Goal: Task Accomplishment & Management: Manage account settings

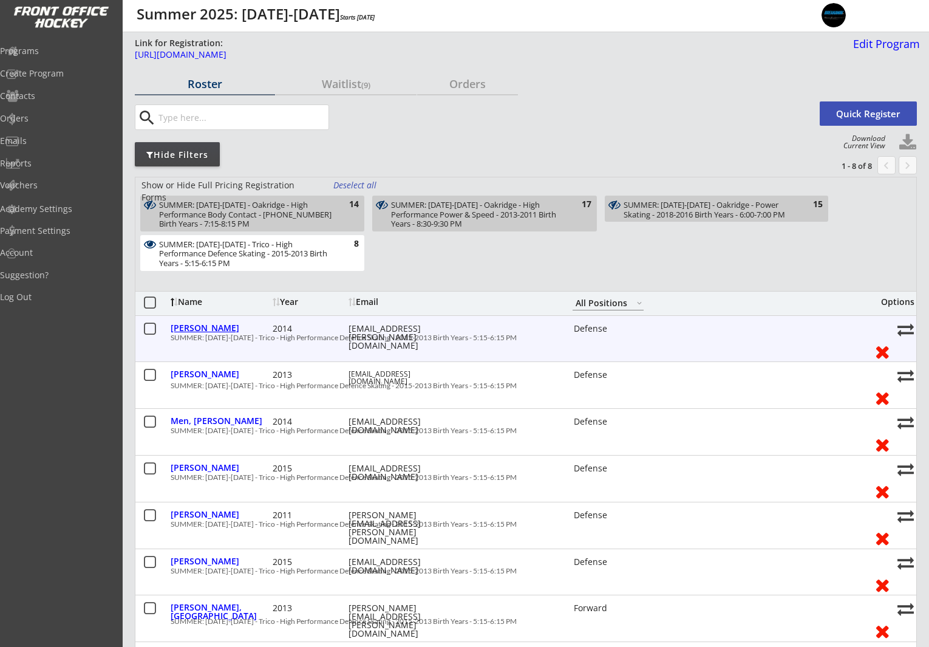
select select ""All Positions""
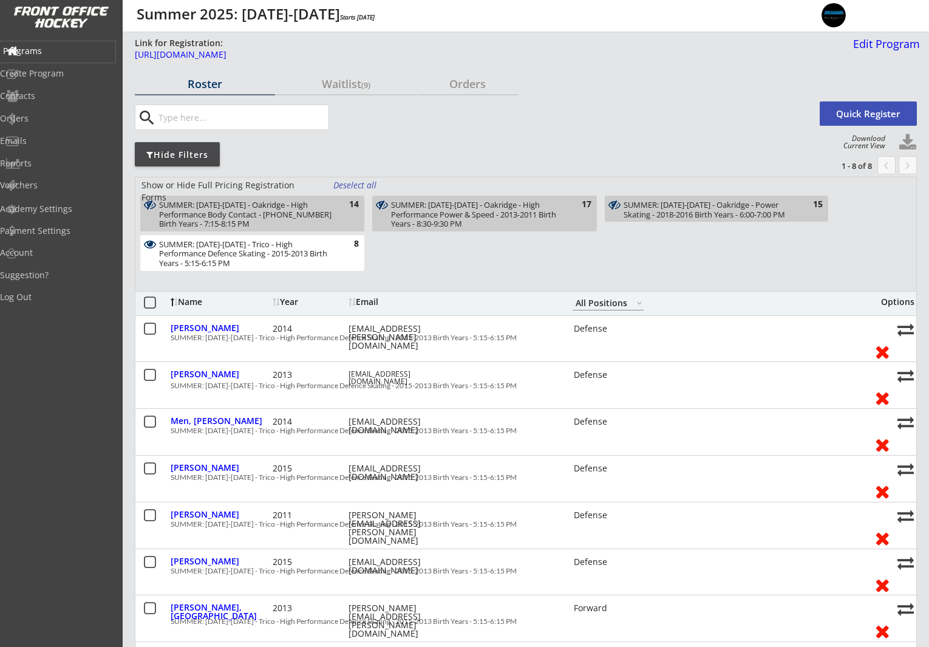
click at [55, 51] on div "Programs" at bounding box center [57, 51] width 109 height 9
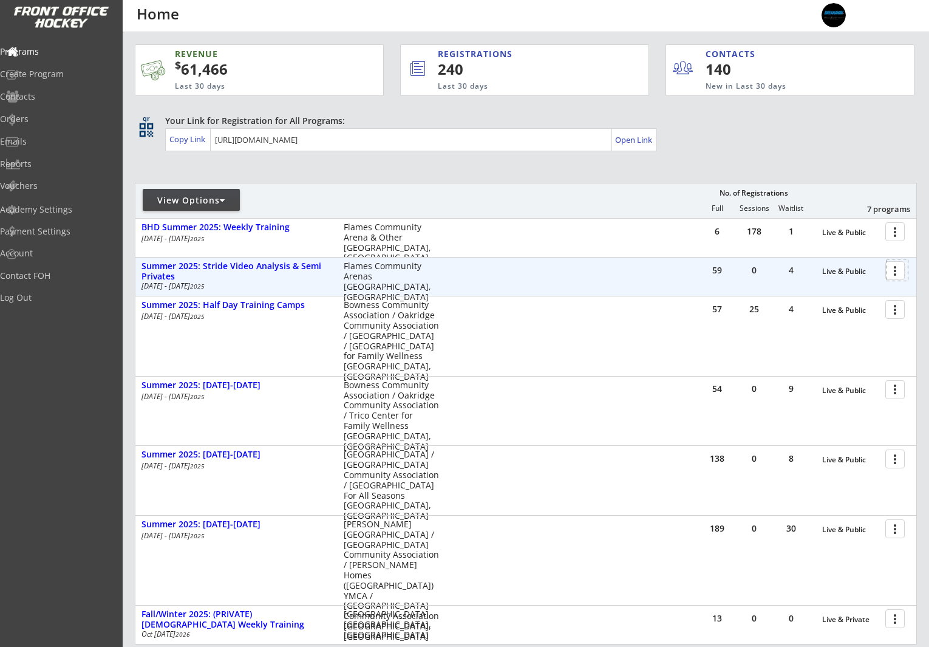
click at [892, 274] on div at bounding box center [896, 269] width 21 height 21
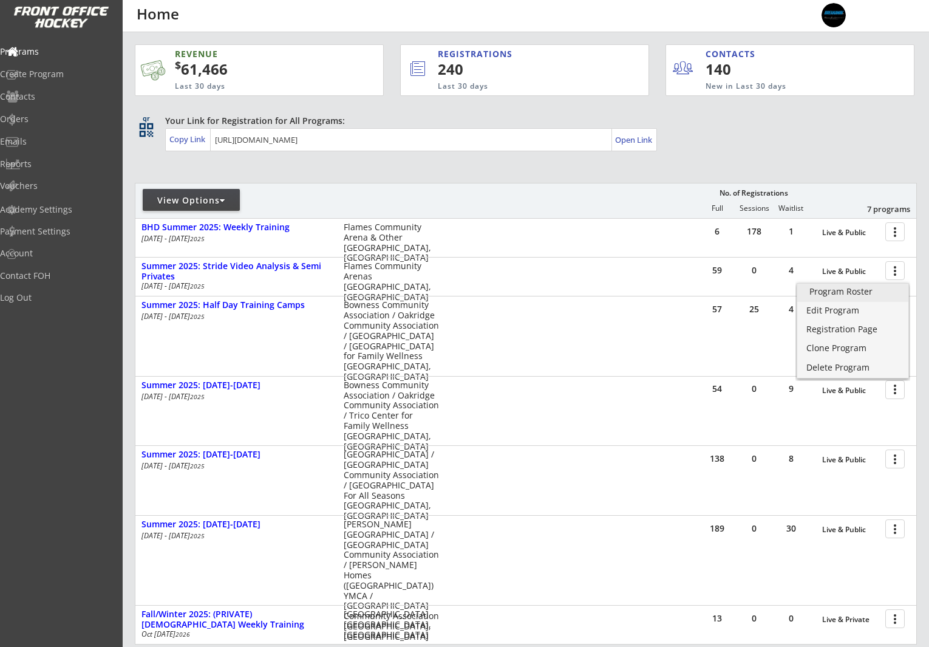
drag, startPoint x: 868, startPoint y: 291, endPoint x: 791, endPoint y: 304, distance: 78.3
click at [868, 291] on div "Program Roster" at bounding box center [852, 291] width 87 height 9
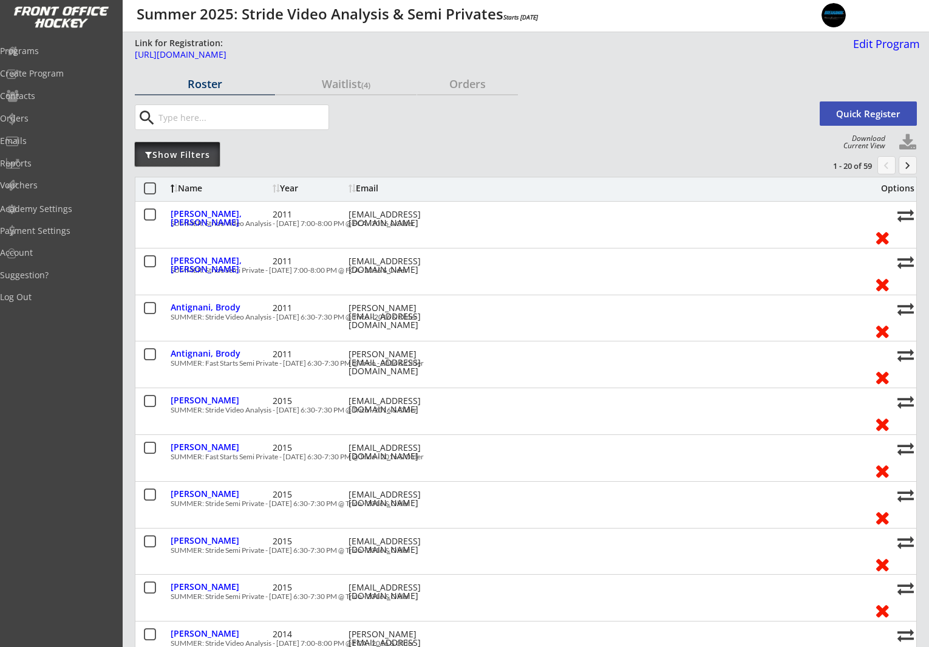
click at [194, 164] on div "Show Filters" at bounding box center [177, 154] width 85 height 24
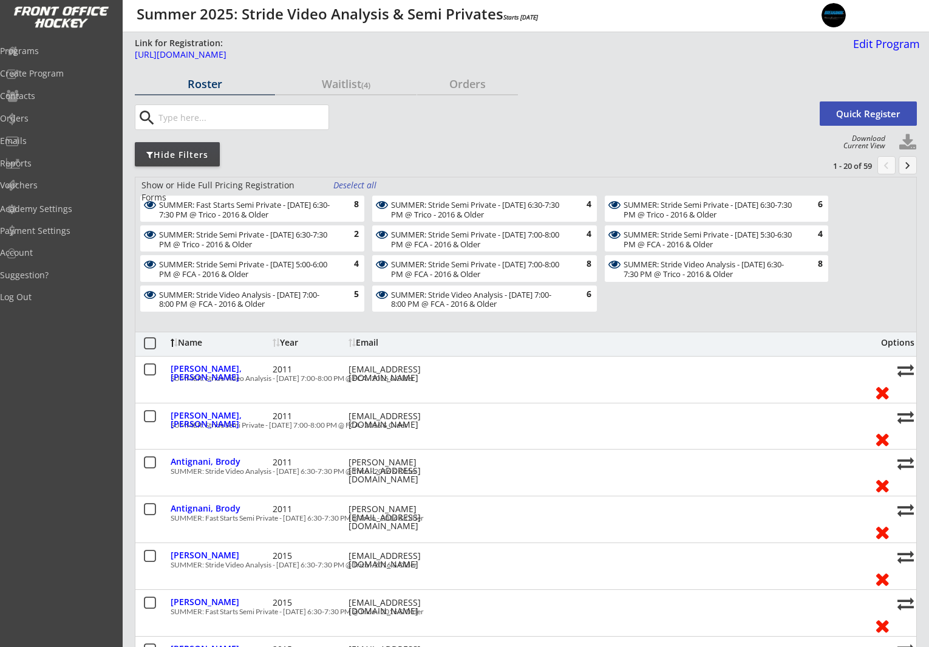
click at [359, 184] on div "Deselect all" at bounding box center [355, 185] width 45 height 12
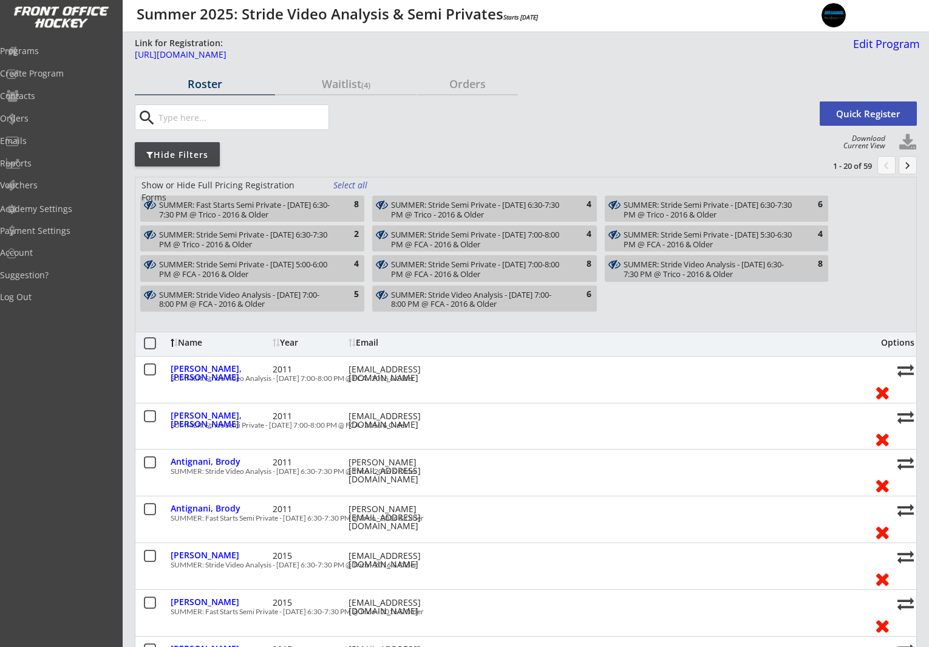
click at [509, 274] on div "SUMMER: Stride Semi Private - July 24 - 7:00-8:00 PM @ FCA - 2016 & Older" at bounding box center [477, 269] width 172 height 19
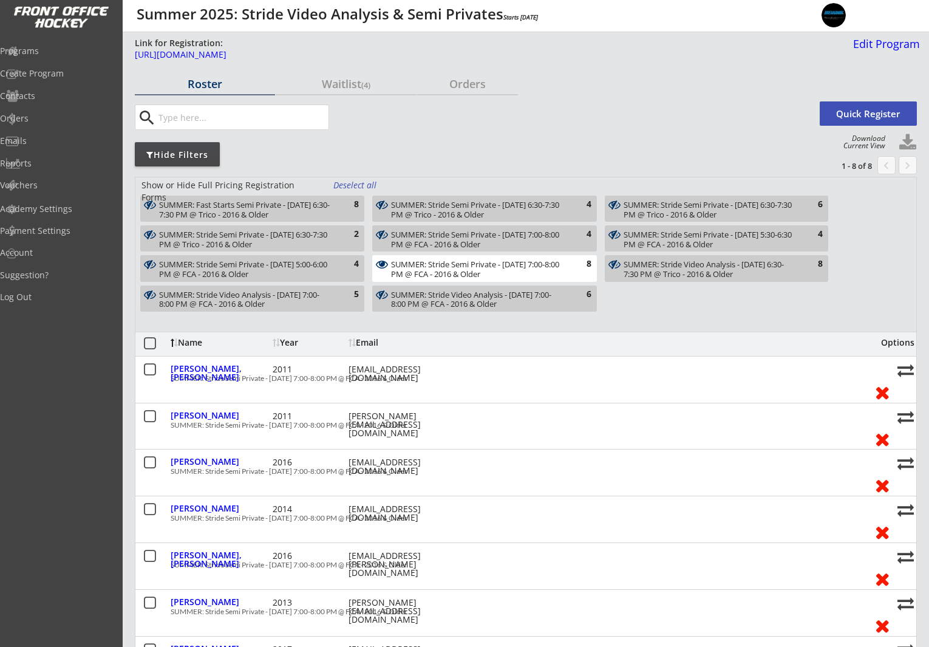
click at [509, 274] on div "SUMMER: Stride Semi Private - July 24 - 7:00-8:00 PM @ FCA - 2016 & Older" at bounding box center [477, 269] width 172 height 19
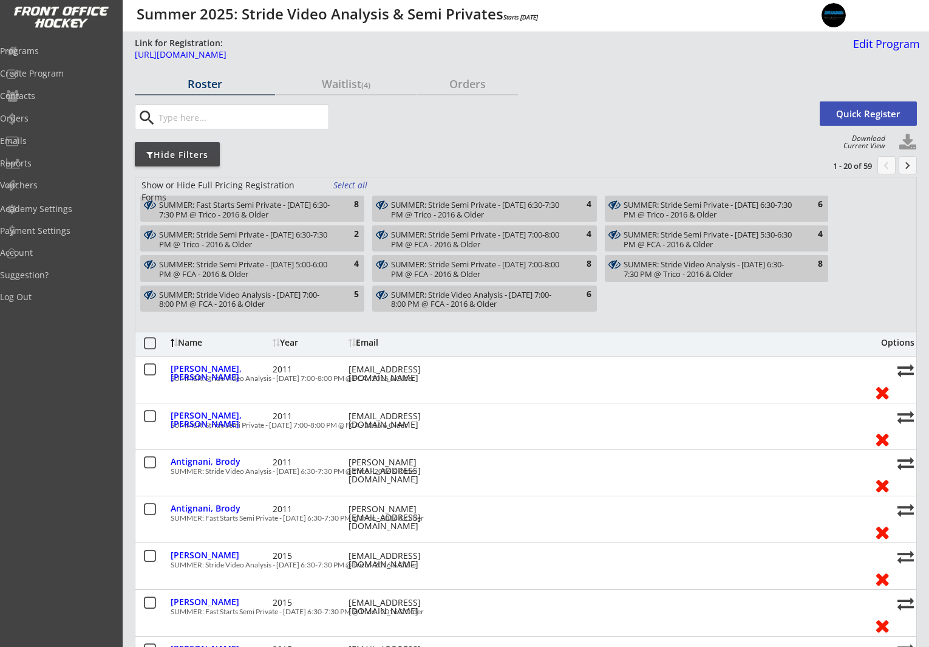
click at [644, 270] on div "SUMMER: Stride Video Analysis - August 11 - 6:30-7:30 PM @ Trico - 2016 & Older" at bounding box center [710, 269] width 172 height 19
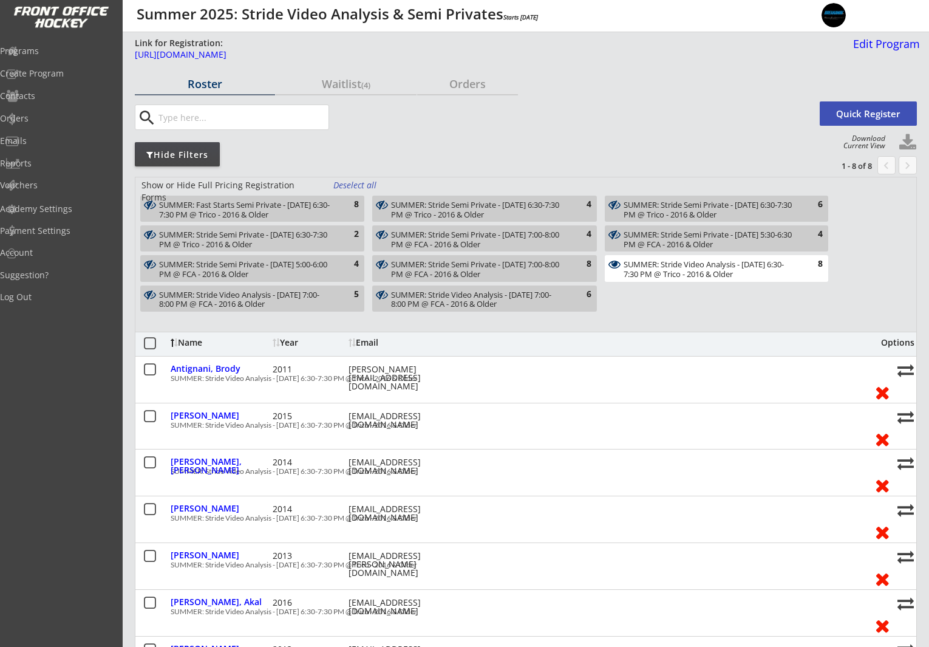
click at [522, 209] on div "SUMMER: Stride Semi Private - August 13 - 6:30-7:30 PM @ Trico - 2016 & Older" at bounding box center [477, 209] width 172 height 19
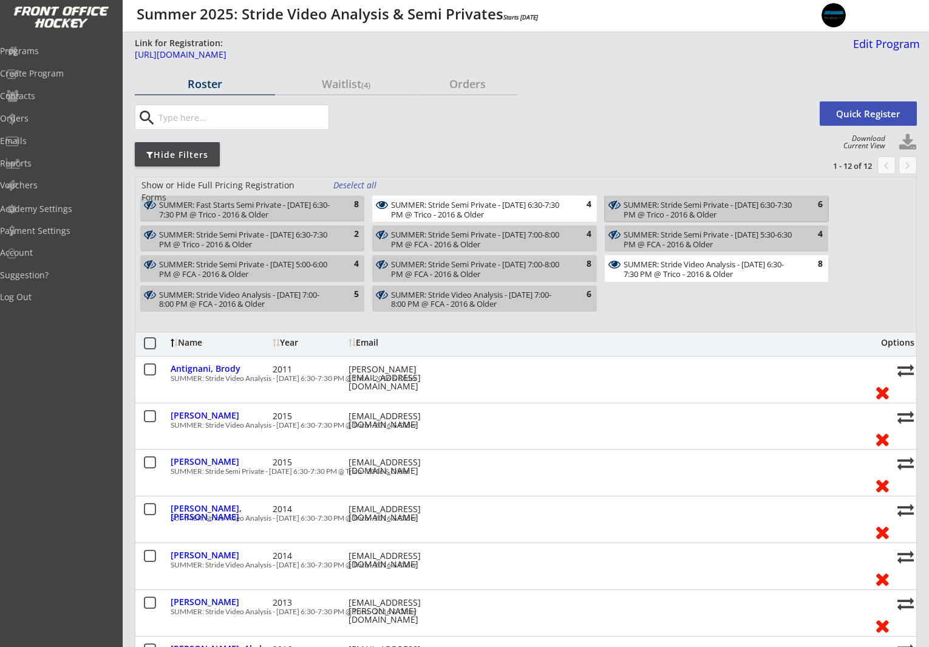
click at [698, 214] on div "SUMMER: Stride Semi Private - August 14 - 6:30-7:30 PM @ Trico - 2016 & Older" at bounding box center [710, 209] width 172 height 19
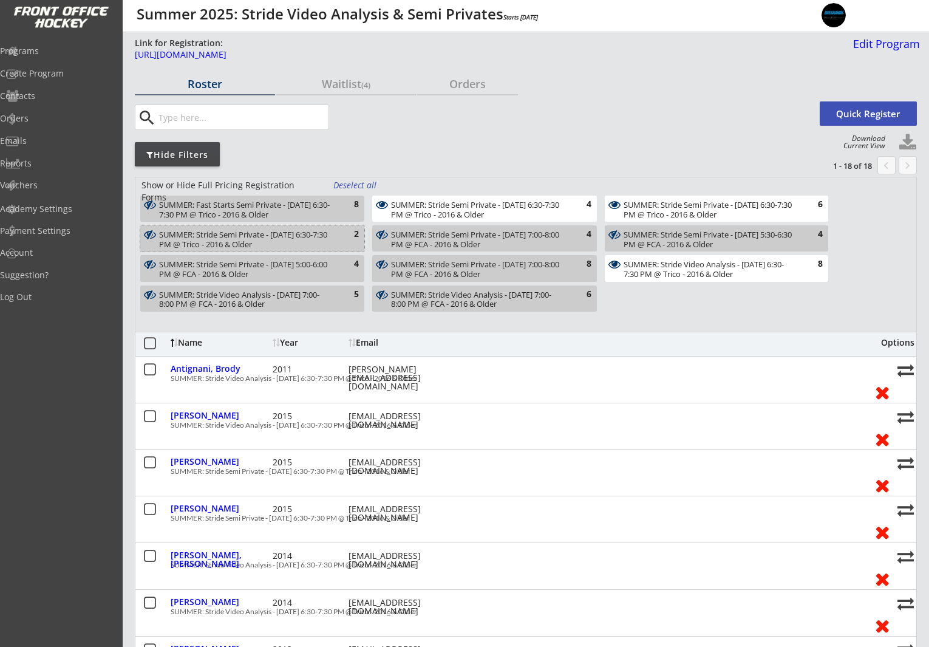
click at [308, 237] on div "SUMMER: Stride Semi Private - August 15 - 6:30-7:30 PM @ Trico - 2016 & Older" at bounding box center [245, 239] width 172 height 19
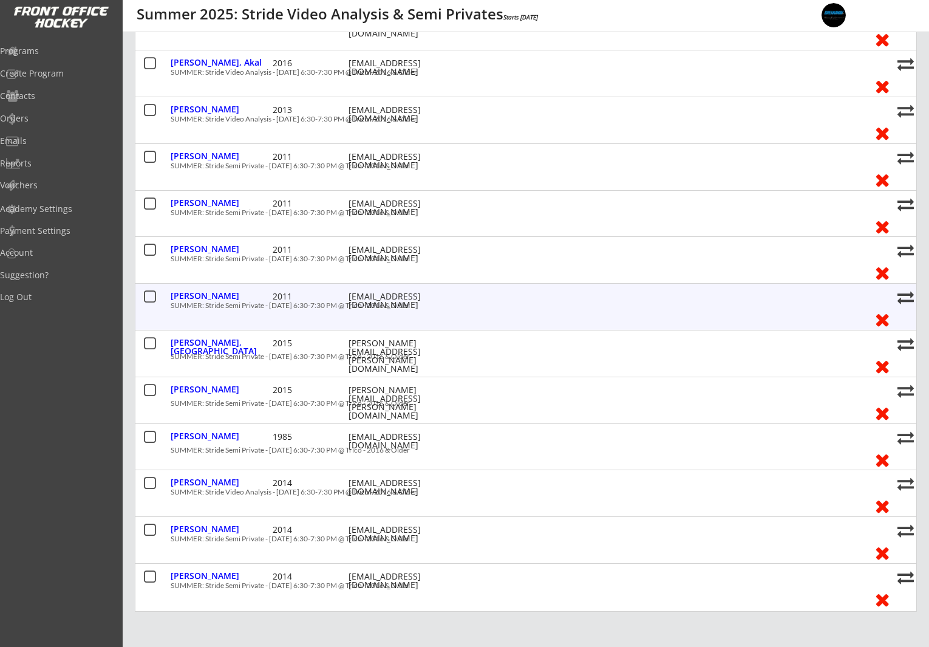
scroll to position [673, 0]
